Goal: Task Accomplishment & Management: Use online tool/utility

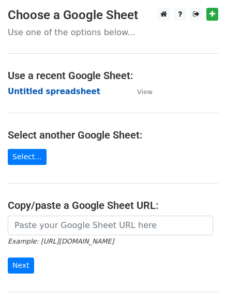
click at [35, 94] on strong "Untitled spreadsheet" at bounding box center [54, 91] width 92 height 9
click at [34, 89] on strong "Untitled spreadsheet" at bounding box center [54, 91] width 92 height 9
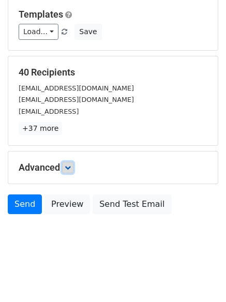
click at [68, 163] on link at bounding box center [67, 167] width 11 height 11
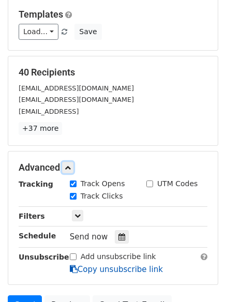
scroll to position [187, 0]
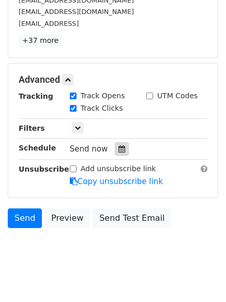
click at [115, 143] on div at bounding box center [122, 148] width 14 height 13
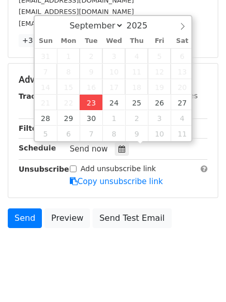
type input "2025-09-23 12:00"
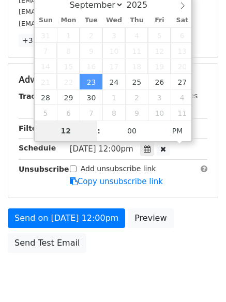
type input "4"
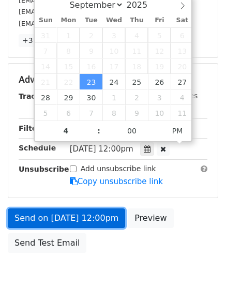
type input "2025-09-23 16:00"
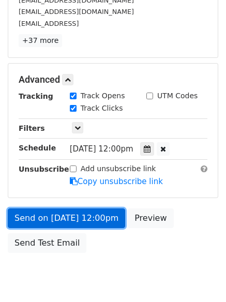
click at [75, 215] on link "Send on Sep 23 at 12:00pm" at bounding box center [66, 218] width 117 height 20
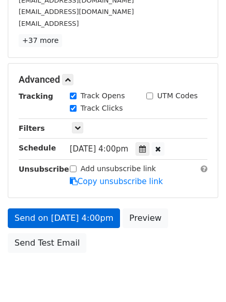
scroll to position [184, 0]
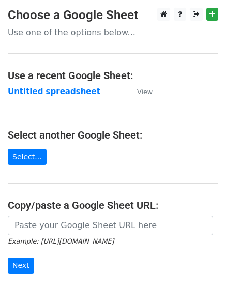
click at [45, 97] on td "Untitled spreadsheet" at bounding box center [67, 92] width 119 height 12
click at [44, 85] on main "Choose a Google Sheet Use one of the options below... Use a recent Google Sheet…" at bounding box center [113, 168] width 226 height 321
click at [45, 88] on strong "Untitled spreadsheet" at bounding box center [54, 91] width 92 height 9
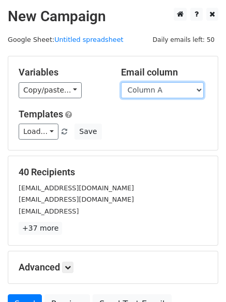
drag, startPoint x: 166, startPoint y: 87, endPoint x: 166, endPoint y: 97, distance: 9.3
click at [166, 87] on select "Column A Column B Column C Column D Column E" at bounding box center [162, 90] width 83 height 16
select select "Column B"
click at [121, 82] on select "Column A Column B Column C Column D Column E" at bounding box center [162, 90] width 83 height 16
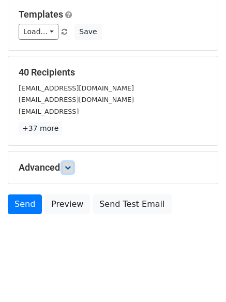
click at [72, 166] on link at bounding box center [67, 167] width 11 height 11
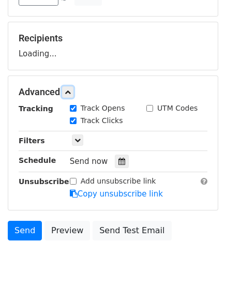
scroll to position [139, 0]
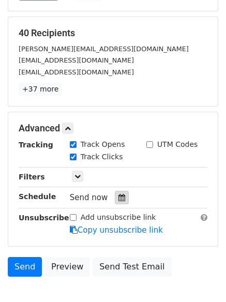
click at [121, 195] on div at bounding box center [122, 197] width 14 height 13
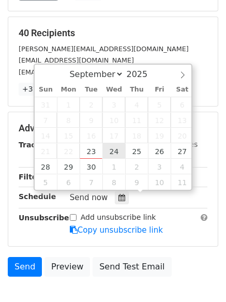
type input "2025-09-24 12:00"
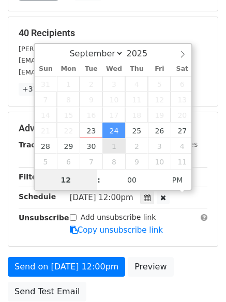
scroll to position [1, 0]
type input "5"
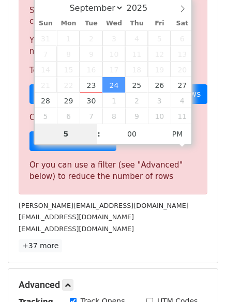
scroll to position [428, 0]
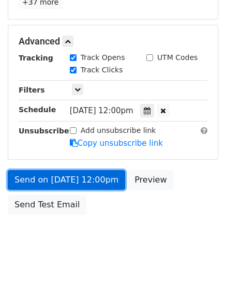
type input "2025-09-24 17:00"
click at [70, 175] on link "Send on Sep 24 at 12:00pm" at bounding box center [66, 180] width 117 height 20
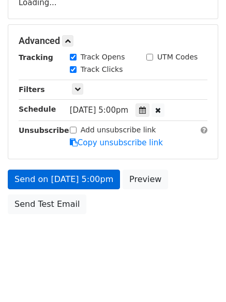
scroll to position [184, 0]
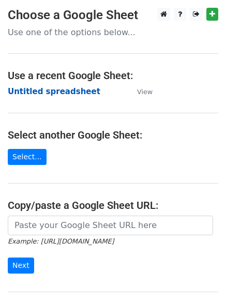
click at [41, 91] on strong "Untitled spreadsheet" at bounding box center [54, 91] width 92 height 9
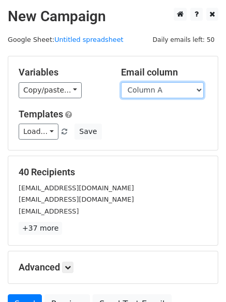
drag, startPoint x: 0, startPoint y: 0, endPoint x: 169, endPoint y: 90, distance: 192.0
click at [170, 91] on select "Column A Column B Column C Column D Column E" at bounding box center [162, 90] width 83 height 16
select select "Column C"
click at [121, 82] on select "Column A Column B Column C Column D Column E" at bounding box center [162, 90] width 83 height 16
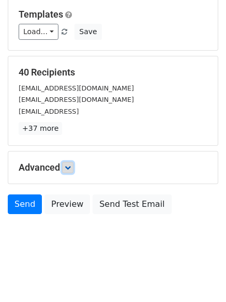
click at [70, 169] on icon at bounding box center [68, 167] width 6 height 6
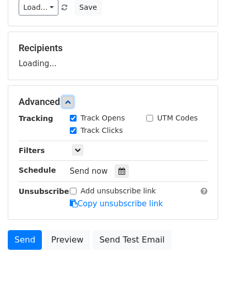
scroll to position [151, 0]
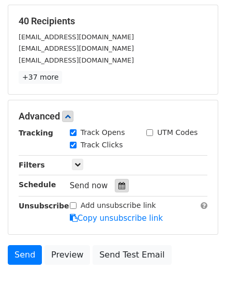
click at [118, 186] on icon at bounding box center [121, 185] width 7 height 7
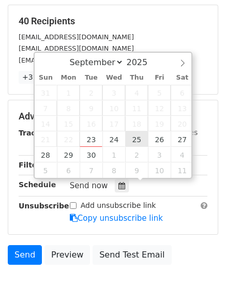
type input "[DATE] 12:00"
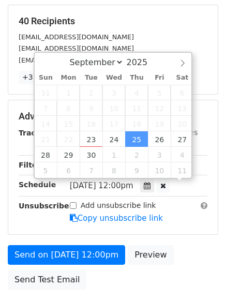
scroll to position [1, 0]
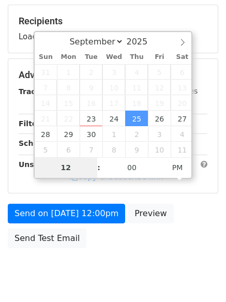
type input "6"
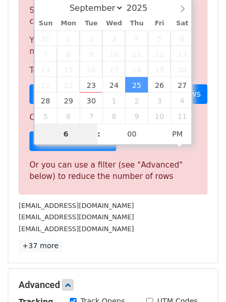
scroll to position [428, 0]
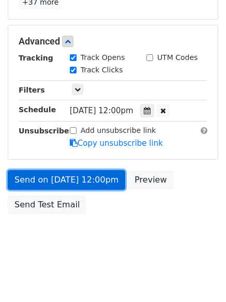
type input "[DATE] 18:00"
click at [78, 173] on link "Send on [DATE] 12:00pm" at bounding box center [66, 180] width 117 height 20
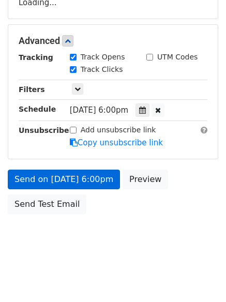
scroll to position [184, 0]
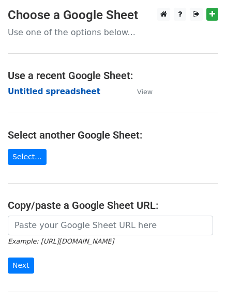
click at [30, 89] on strong "Untitled spreadsheet" at bounding box center [54, 91] width 92 height 9
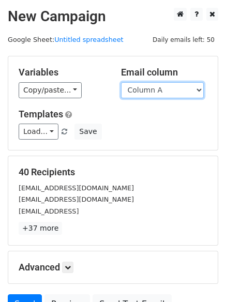
click at [166, 94] on select "Column A Column B Column C Column D Column E" at bounding box center [162, 90] width 83 height 16
select select "Column D"
click at [121, 82] on select "Column A Column B Column C Column D Column E" at bounding box center [162, 90] width 83 height 16
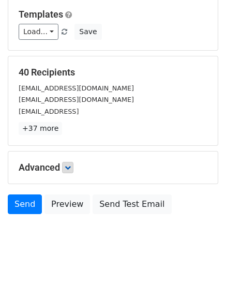
drag, startPoint x: 59, startPoint y: 167, endPoint x: 74, endPoint y: 167, distance: 15.0
click at [60, 167] on h5 "Advanced" at bounding box center [113, 167] width 188 height 11
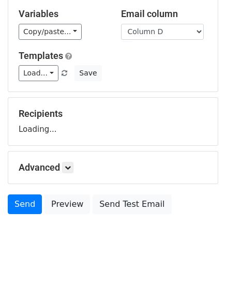
click at [77, 167] on h5 "Advanced" at bounding box center [113, 167] width 188 height 11
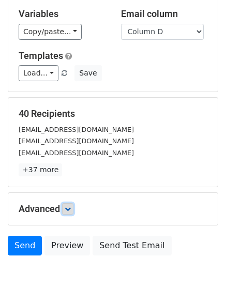
click at [67, 206] on icon at bounding box center [68, 209] width 6 height 6
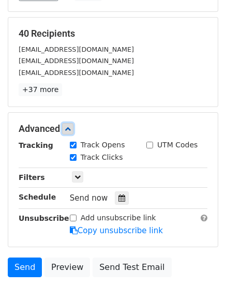
scroll to position [193, 0]
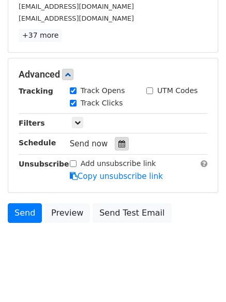
click at [118, 143] on icon at bounding box center [121, 143] width 7 height 7
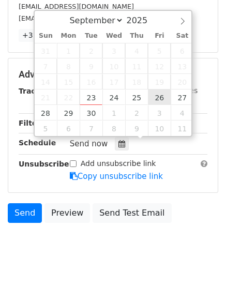
type input "[DATE] 12:00"
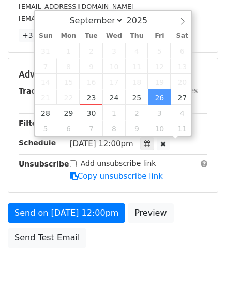
scroll to position [1, 0]
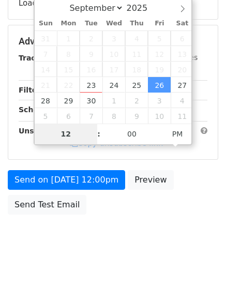
type input "7"
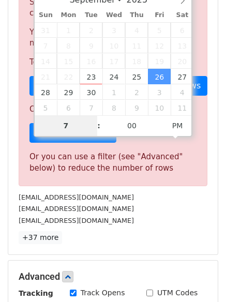
scroll to position [428, 0]
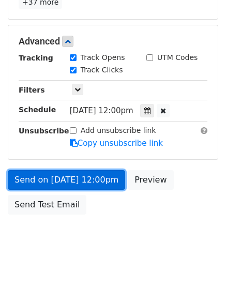
type input "[DATE] 19:00"
click at [86, 179] on link "Send on [DATE] 12:00pm" at bounding box center [66, 180] width 117 height 20
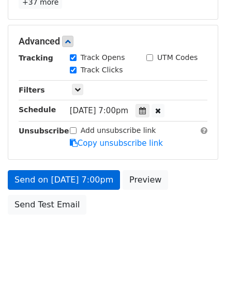
scroll to position [184, 0]
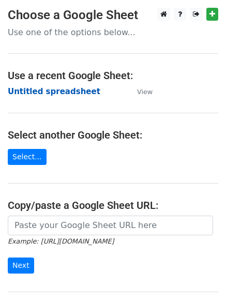
click at [37, 91] on strong "Untitled spreadsheet" at bounding box center [54, 91] width 92 height 9
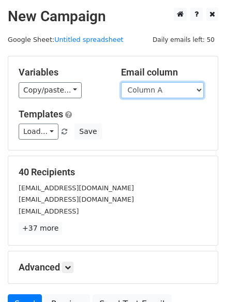
drag, startPoint x: 0, startPoint y: 0, endPoint x: 163, endPoint y: 95, distance: 188.8
click at [162, 92] on select "Column A Column B Column C Column D Column E" at bounding box center [162, 90] width 83 height 16
select select "Column E"
click at [121, 82] on select "Column A Column B Column C Column D Column E" at bounding box center [162, 90] width 83 height 16
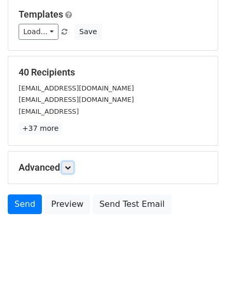
scroll to position [58, 0]
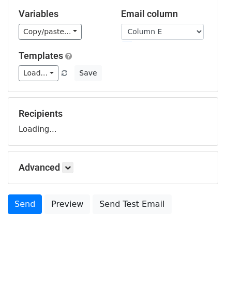
click at [67, 158] on div "Advanced Tracking Track Opens UTM Codes Track Clicks Filters Only include sprea…" at bounding box center [112, 167] width 209 height 32
click at [68, 164] on form "Variables Copy/paste... {{Column A}} {{Column B}} {{Column C}} {{Column D}} {{C…" at bounding box center [113, 108] width 210 height 222
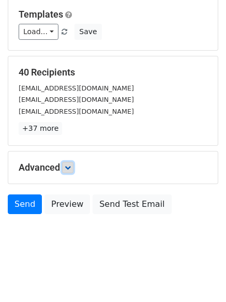
click at [73, 169] on link at bounding box center [67, 167] width 11 height 11
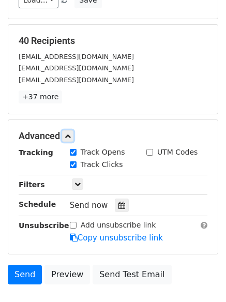
scroll to position [184, 0]
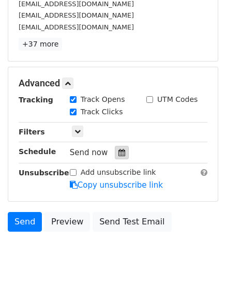
click at [122, 151] on div at bounding box center [122, 152] width 14 height 13
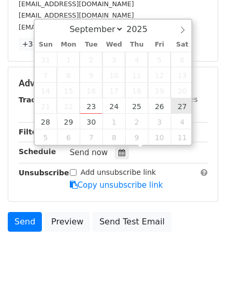
type input "2025-09-27 12:00"
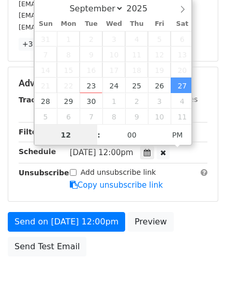
scroll to position [1, 0]
type input "8"
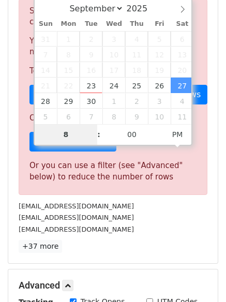
scroll to position [428, 0]
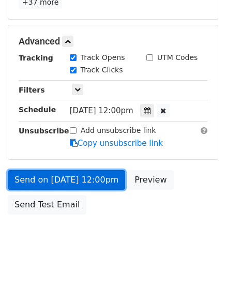
type input "2025-09-27 20:00"
click at [81, 175] on link "Send on Sep 27 at 12:00pm" at bounding box center [66, 180] width 117 height 20
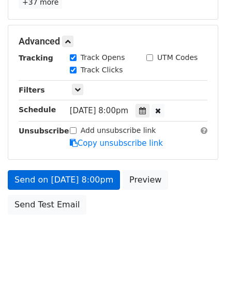
scroll to position [184, 0]
